Goal: Find specific page/section: Find specific page/section

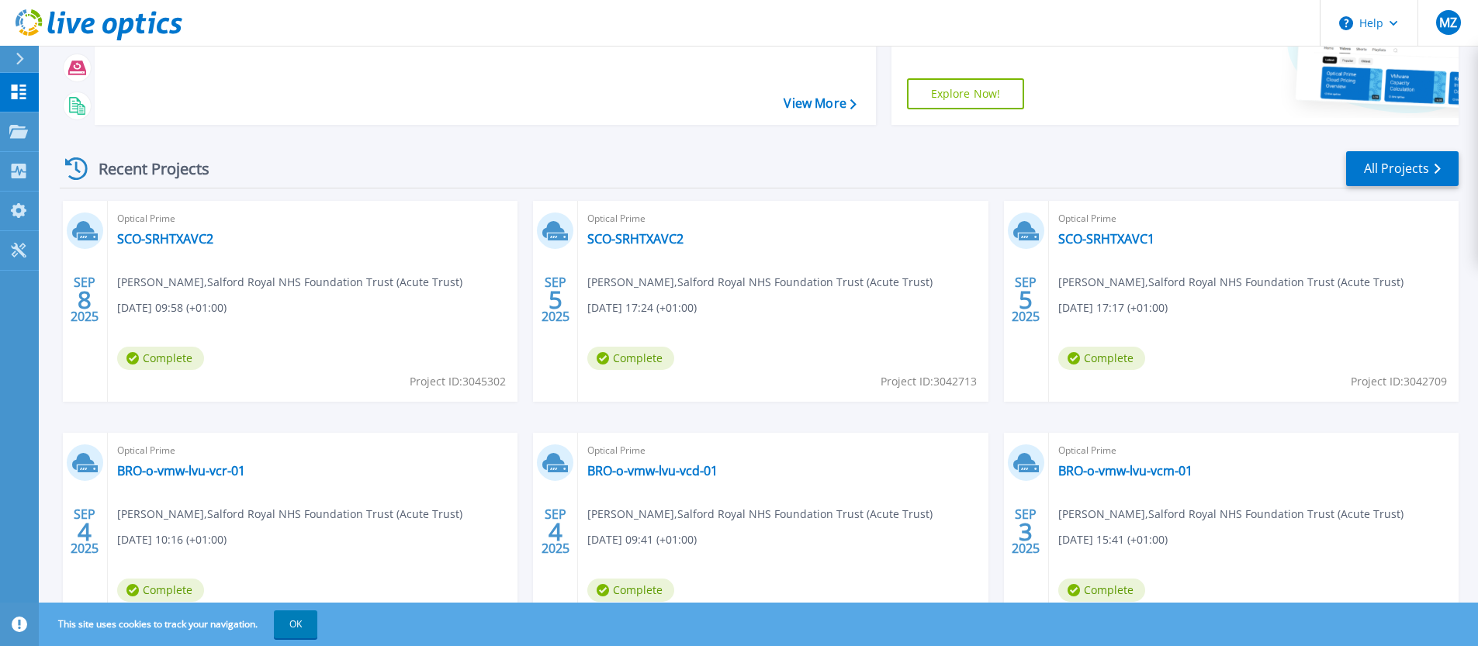
scroll to position [123, 0]
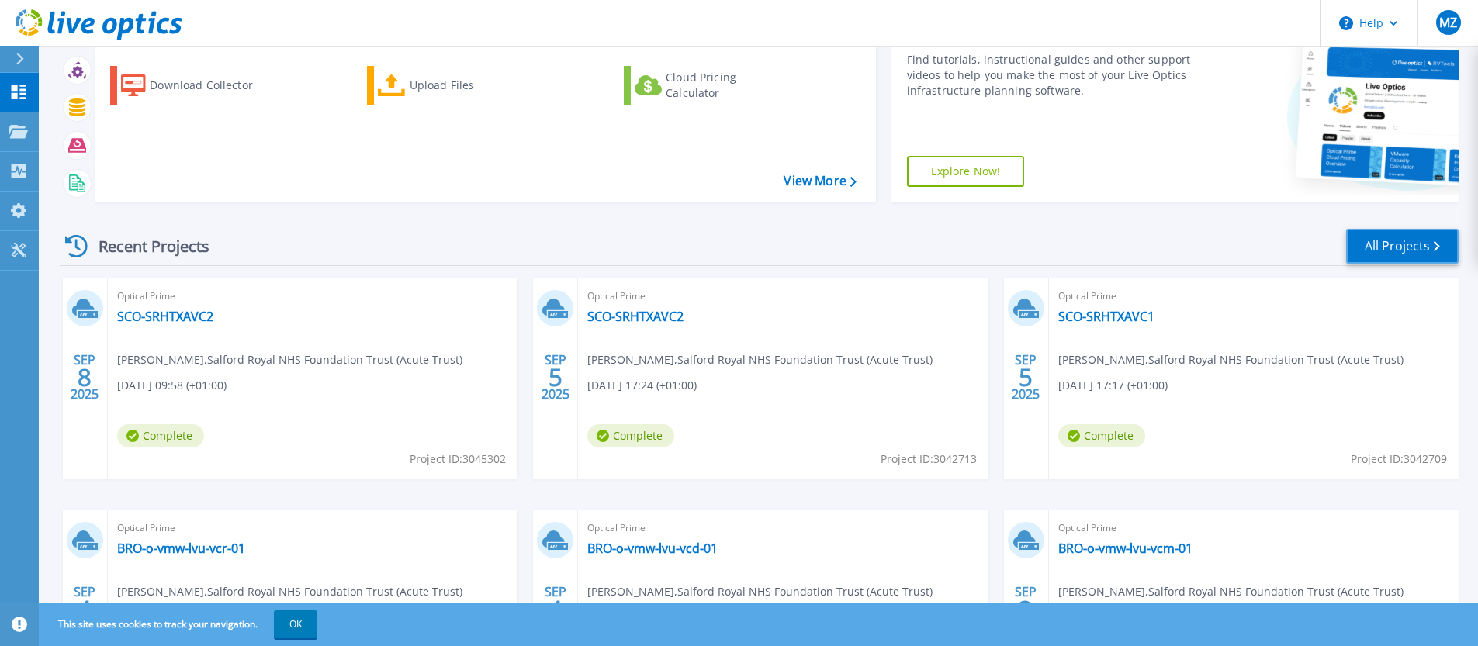
click at [1405, 249] on link "All Projects" at bounding box center [1402, 246] width 112 height 35
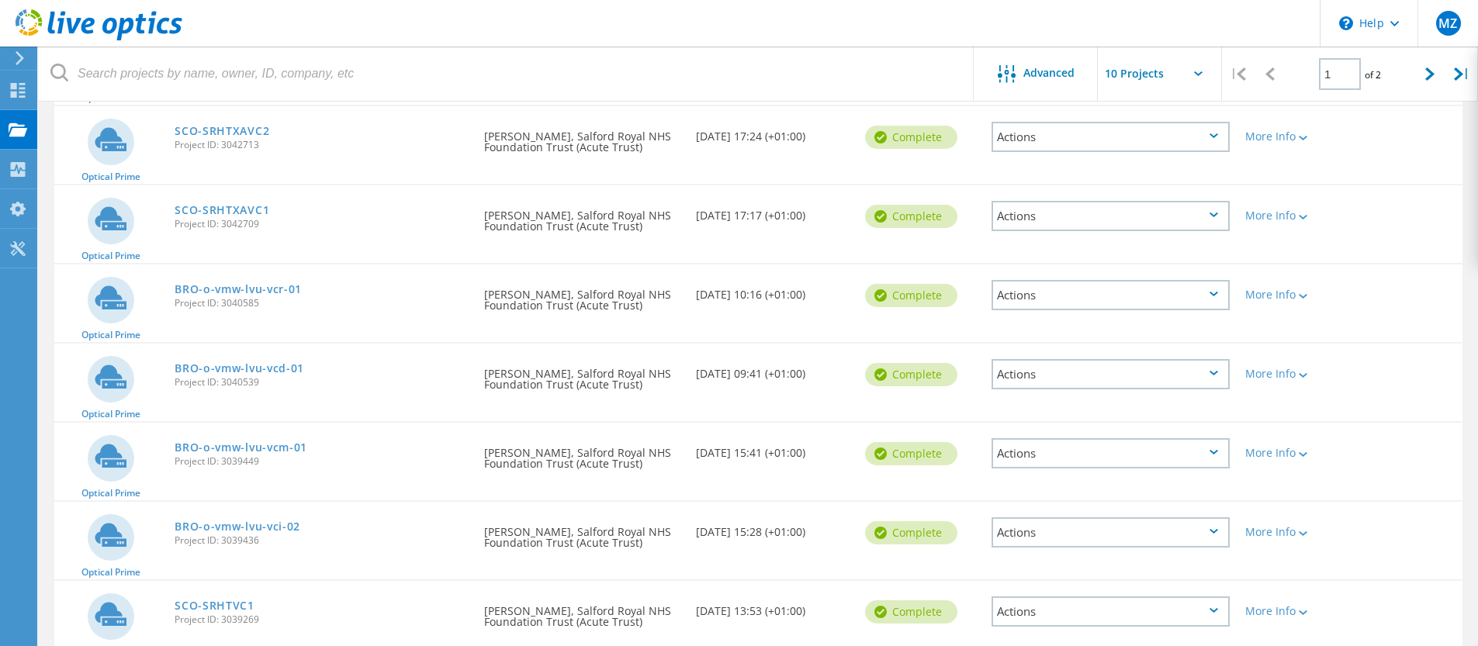
scroll to position [182, 0]
click at [1426, 74] on icon at bounding box center [1429, 73] width 9 height 13
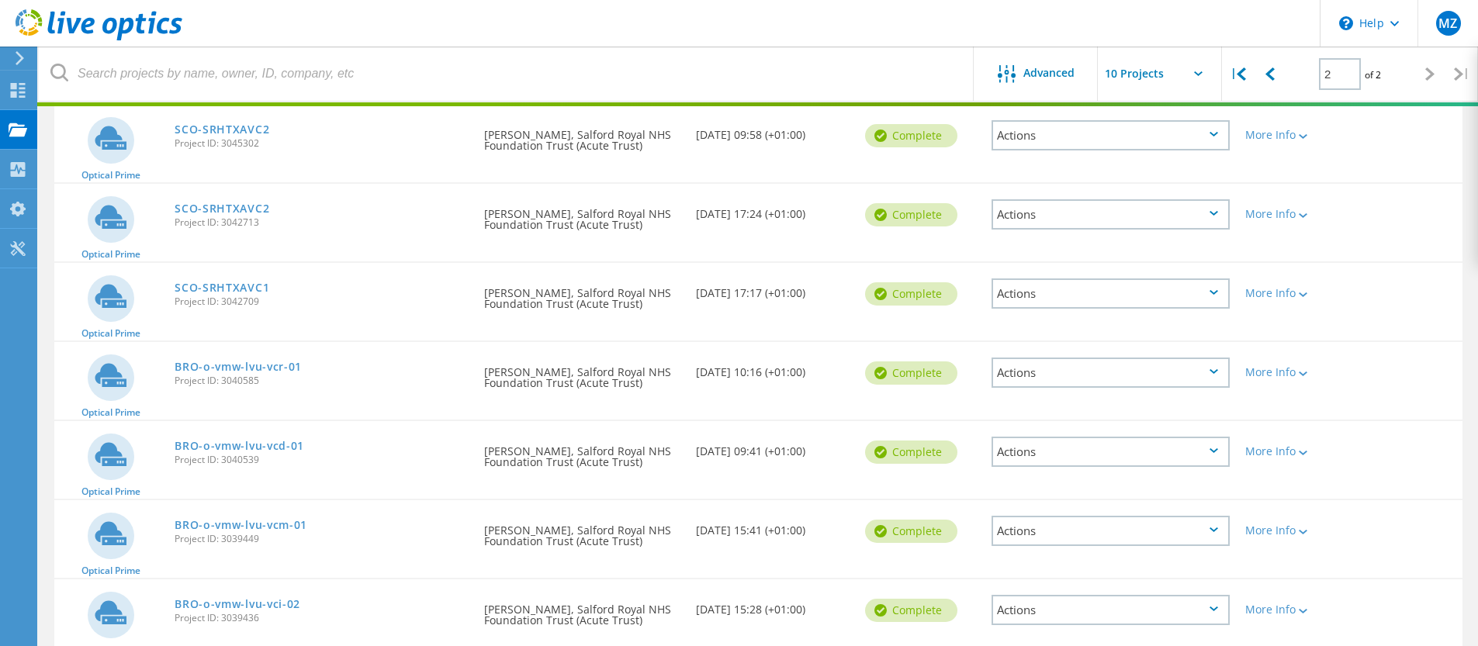
scroll to position [68, 0]
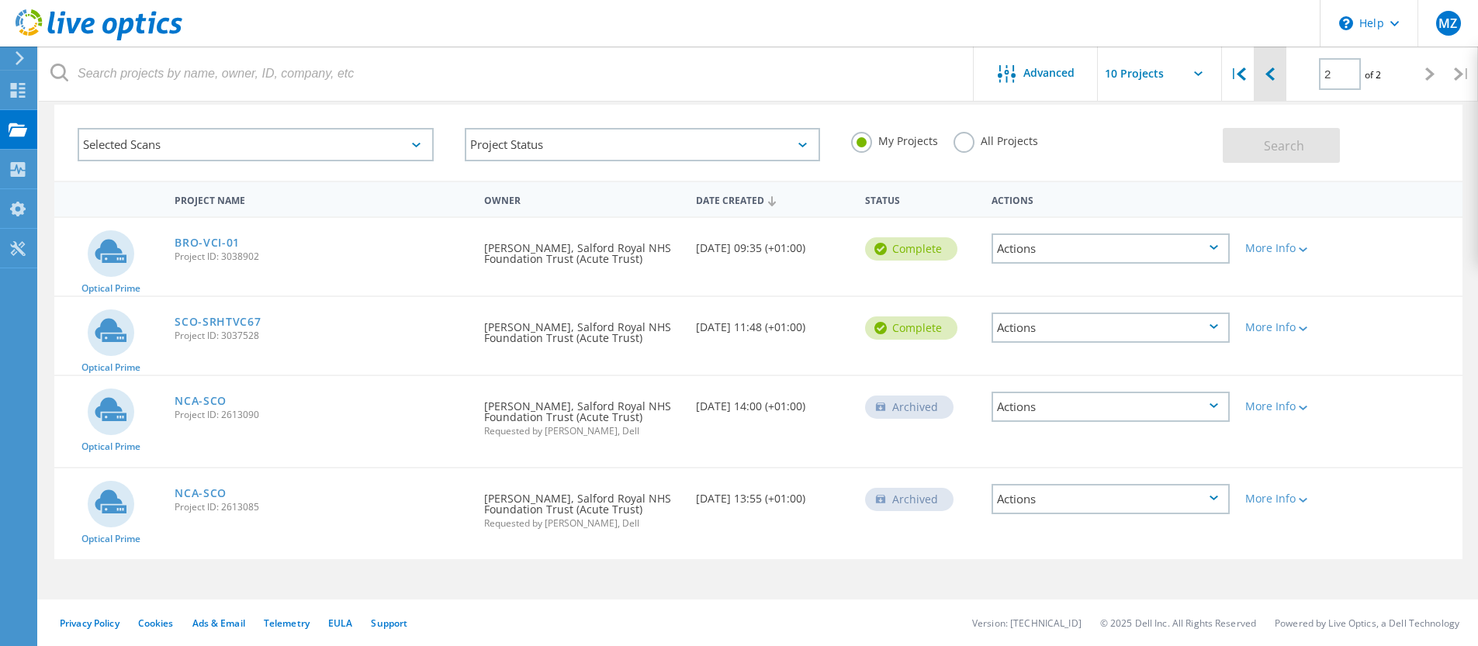
click at [1267, 74] on icon at bounding box center [1269, 73] width 9 height 13
type input "1"
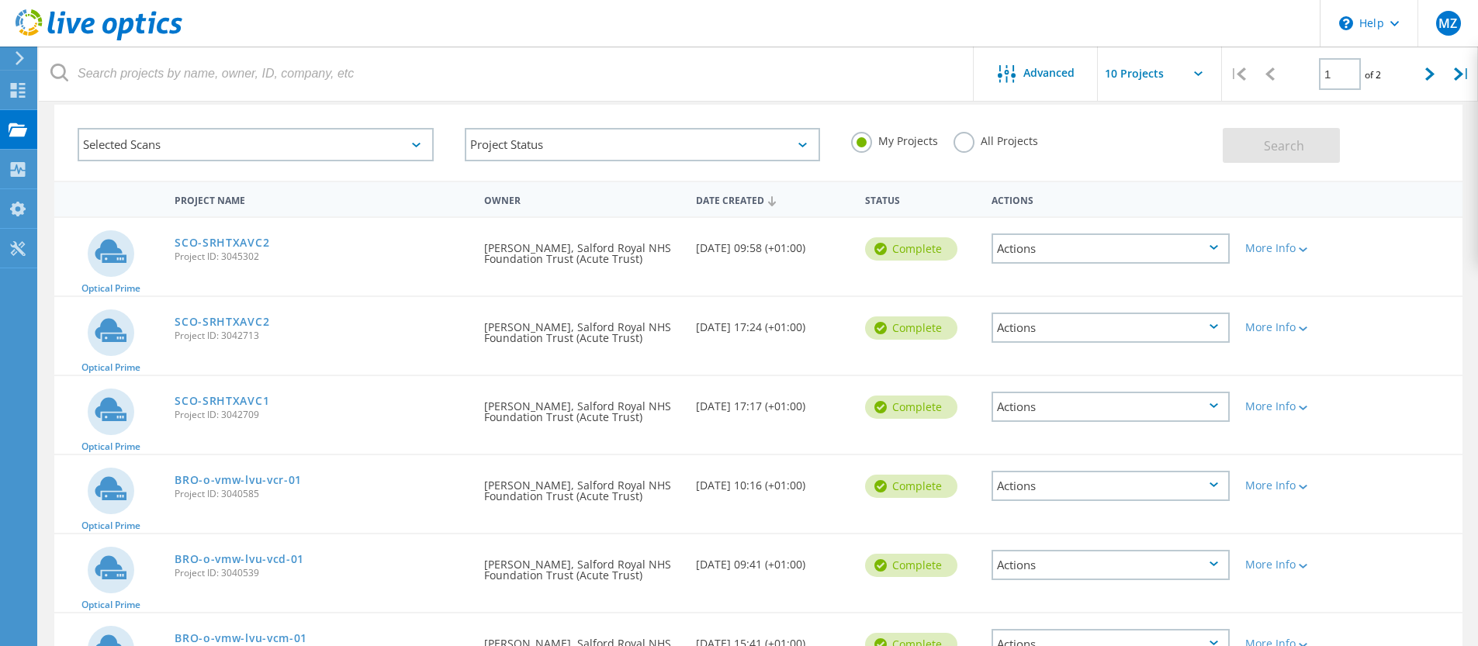
scroll to position [182, 0]
